Goal: Task Accomplishment & Management: Use online tool/utility

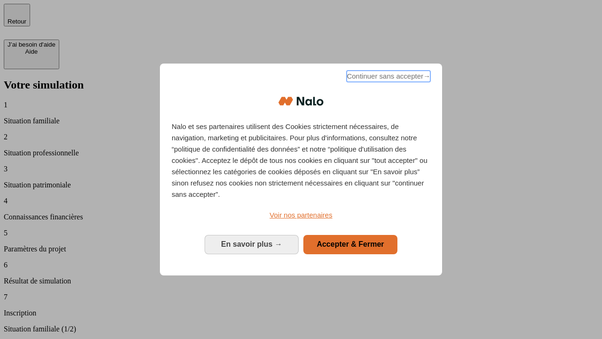
click at [387, 78] on span "Continuer sans accepter →" at bounding box center [389, 76] width 84 height 11
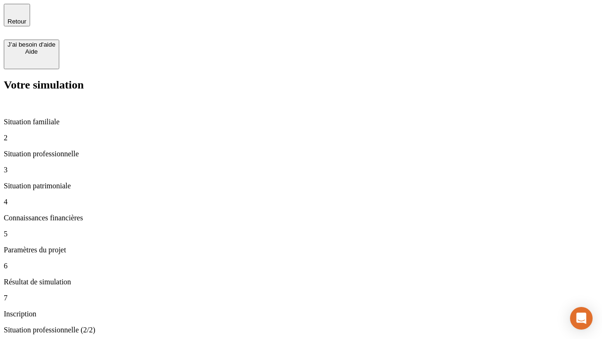
type input "30 000"
type input "40 000"
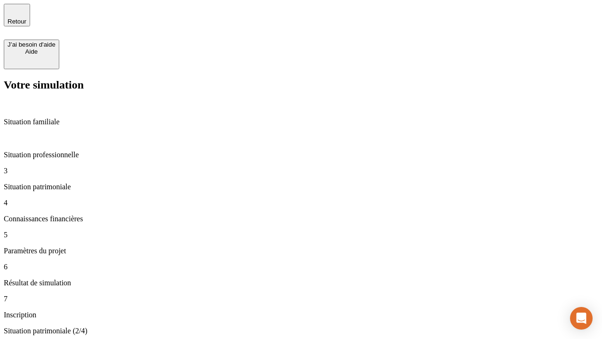
type input "1 100"
type input "20"
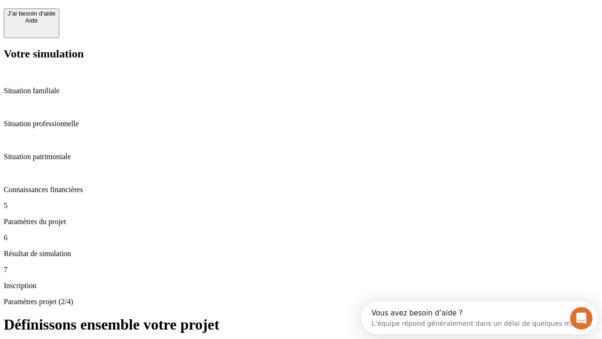
scroll to position [18, 0]
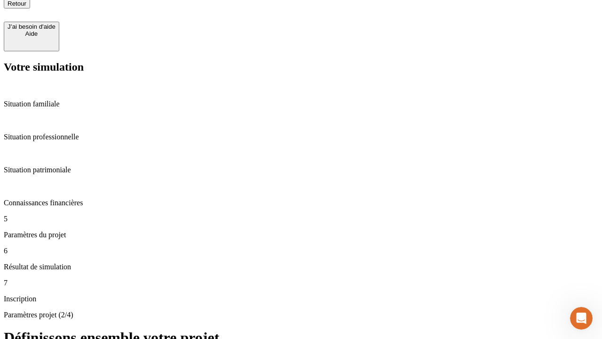
scroll to position [9, 0]
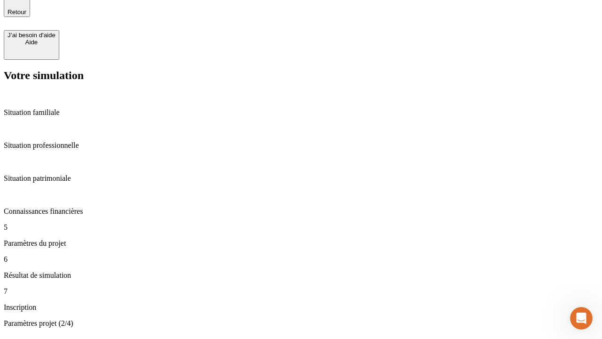
type input "40"
type input "62"
type input "50 000"
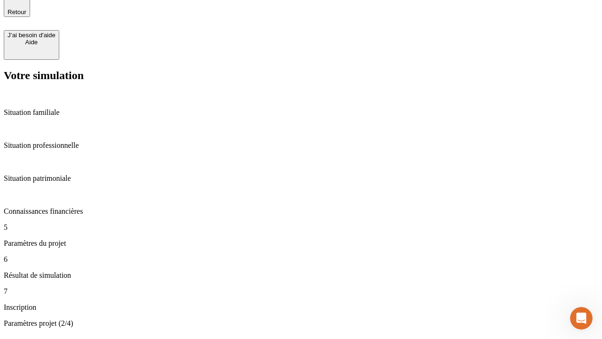
type input "640"
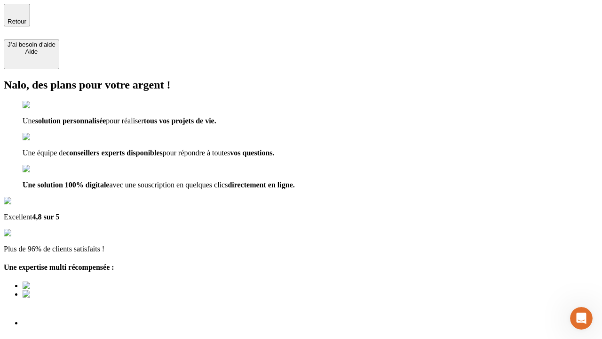
type input "[EMAIL_ADDRESS][DOMAIN_NAME]"
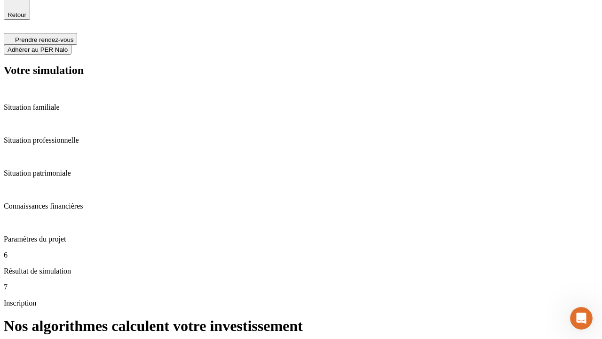
click at [68, 46] on span "Adhérer au PER Nalo" at bounding box center [38, 49] width 60 height 7
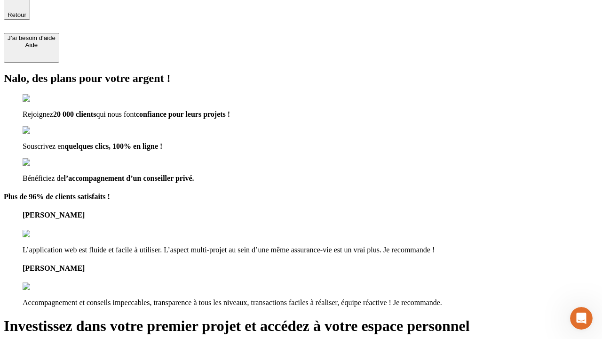
scroll to position [6, 0]
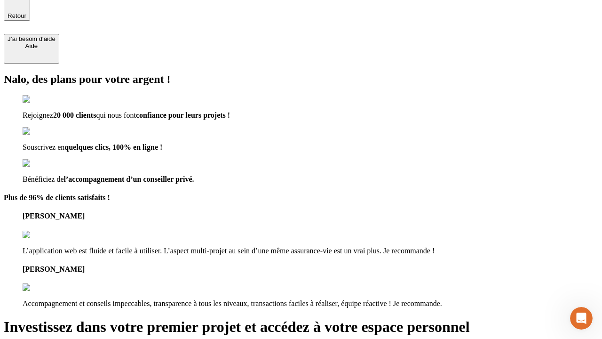
type input "abc"
